Goal: Download file/media

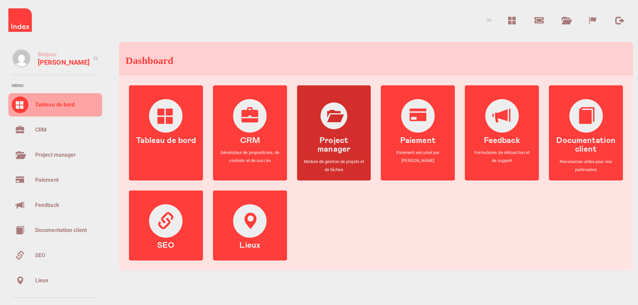
click at [322, 155] on link "Project manager Module de gestion de projets et de tâches" at bounding box center [334, 136] width 74 height 88
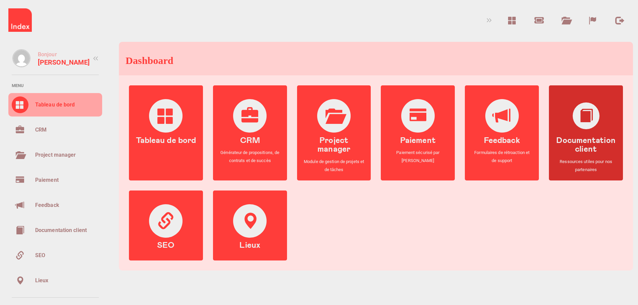
click at [561, 118] on link "Documentation client Ressources utiles pour nos partenaires" at bounding box center [586, 136] width 74 height 88
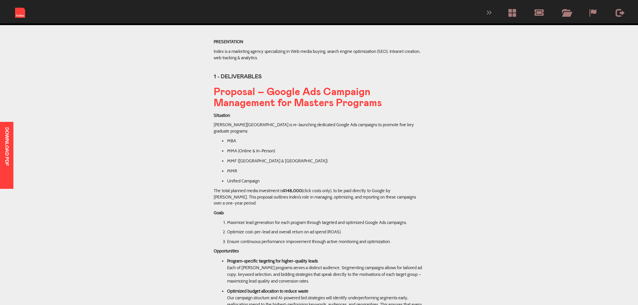
scroll to position [194, 0]
